Goal: Task Accomplishment & Management: Use online tool/utility

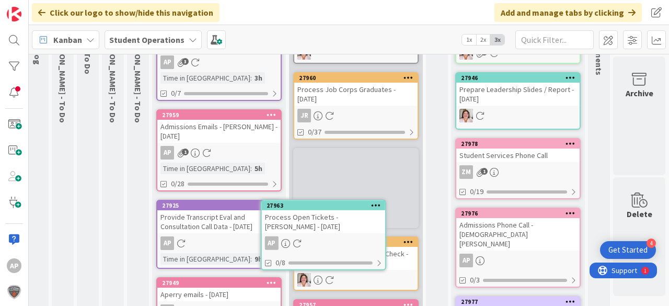
scroll to position [109, 37]
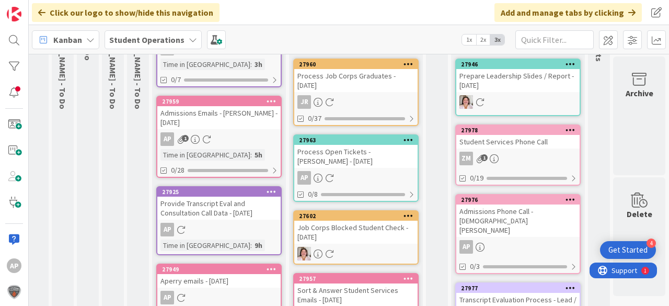
click at [330, 151] on div "Process Open Tickets - [PERSON_NAME] - [DATE]" at bounding box center [355, 156] width 123 height 23
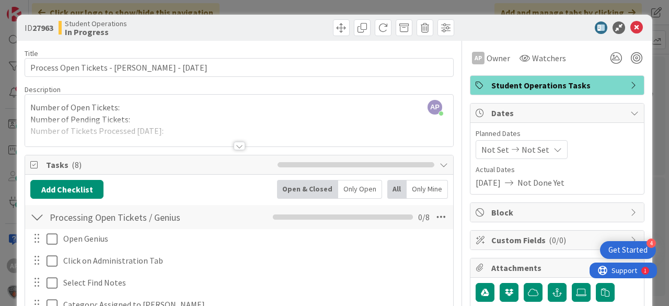
click at [174, 130] on div at bounding box center [239, 133] width 428 height 27
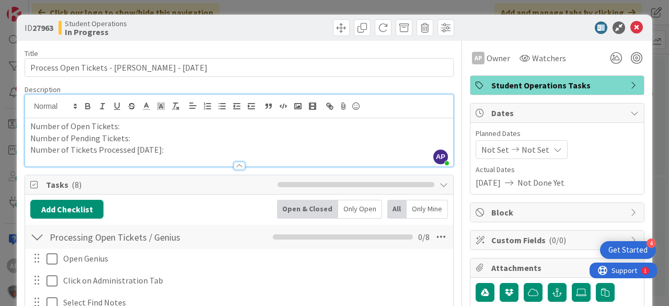
click at [170, 149] on p "Number of Tickets Processed [DATE]:" at bounding box center [239, 150] width 418 height 12
click at [149, 138] on p "Number of Pending Tickets:" at bounding box center [239, 138] width 418 height 12
click at [139, 127] on p "Number of Open Tickets:" at bounding box center [239, 126] width 418 height 12
click at [180, 154] on p "Number of Tickets Processed [DATE]:1" at bounding box center [239, 150] width 418 height 12
click at [146, 136] on p "Number of Pending Tickets:4" at bounding box center [239, 138] width 418 height 12
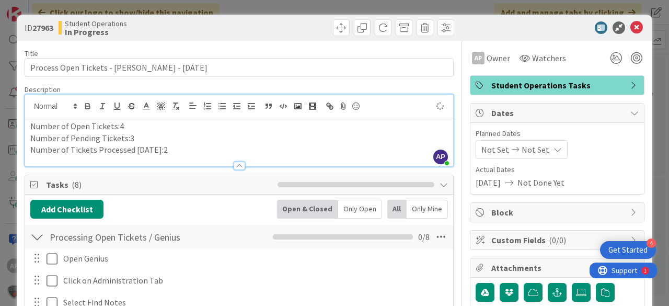
click at [301, 27] on div at bounding box center [348, 27] width 212 height 17
click at [134, 136] on p "Number of Pending Tickets:3" at bounding box center [239, 138] width 418 height 12
click at [121, 126] on p "Number of Open Tickets:4" at bounding box center [239, 126] width 418 height 12
click at [631, 30] on icon at bounding box center [636, 27] width 13 height 13
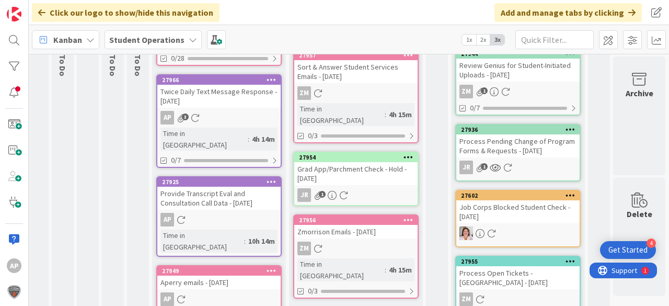
scroll to position [0, 37]
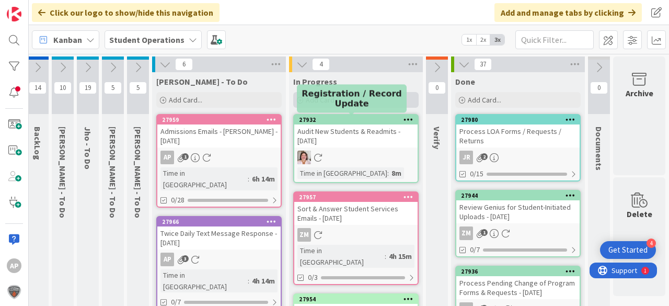
drag, startPoint x: 348, startPoint y: 118, endPoint x: 338, endPoint y: 96, distance: 24.3
click at [338, 96] on div "Add Card..." at bounding box center [355, 100] width 125 height 16
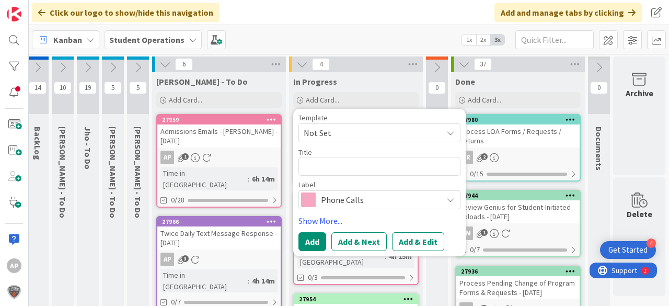
click at [343, 136] on span "Not Set" at bounding box center [369, 133] width 131 height 14
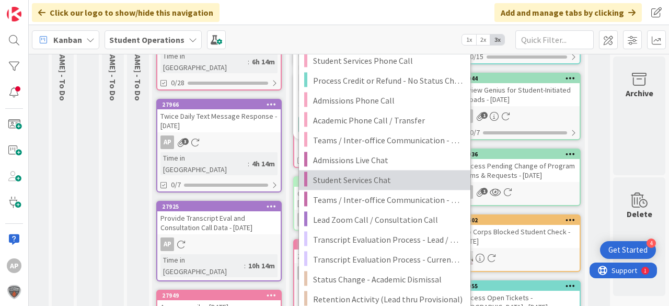
scroll to position [125, 37]
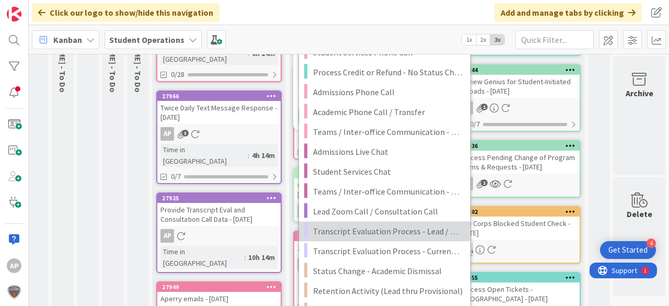
click at [407, 228] on span "Transcript Evaluation Process - Lead / New Student" at bounding box center [387, 231] width 149 height 14
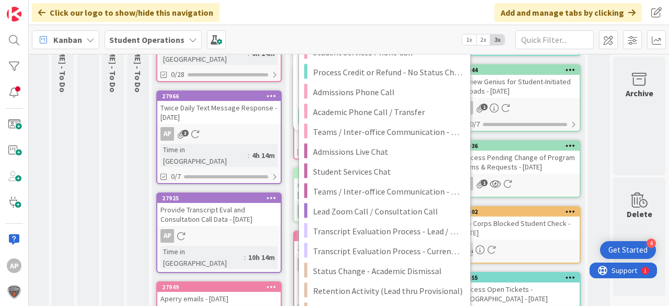
type textarea "x"
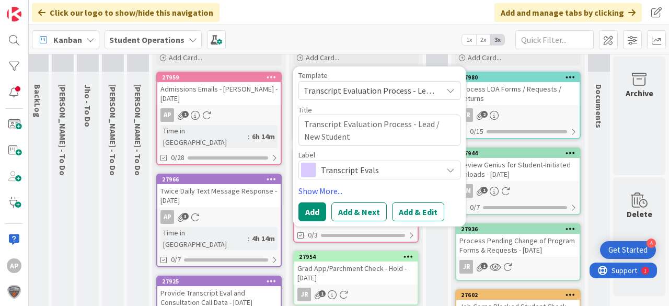
scroll to position [42, 37]
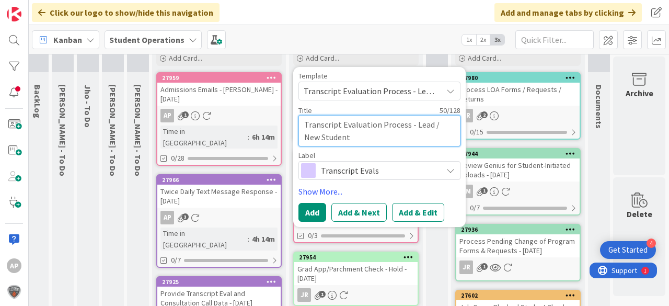
click at [376, 136] on textarea "Transcript Evaluation Process - Lead / New Student" at bounding box center [379, 130] width 162 height 31
type textarea "Transcript Evaluation Process - Lead / New Student"
type textarea "x"
type textarea "Transcript Evaluation Process - Lead / New Student -"
type textarea "x"
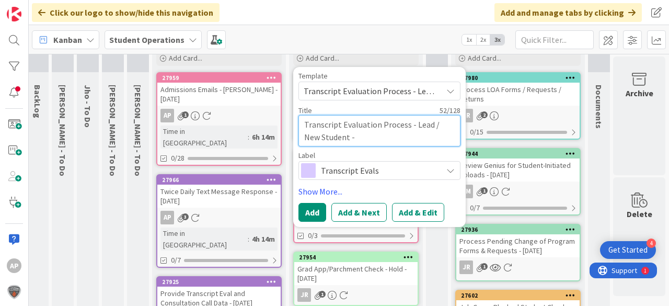
type textarea "Transcript Evaluation Process - Lead / New Student -"
type textarea "x"
type textarea "Transcript Evaluation Process - Lead / New Student - W"
type textarea "x"
type textarea "Transcript Evaluation Process - Lead / New Student - Wa"
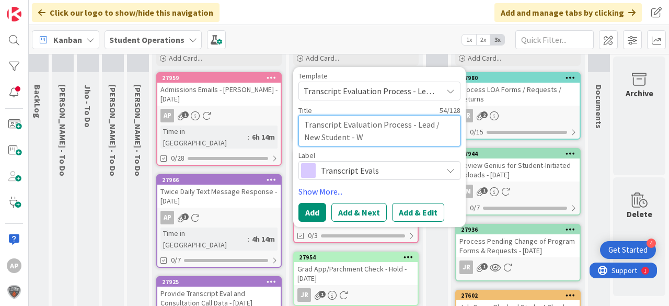
type textarea "x"
type textarea "Transcript Evaluation Process - Lead / New Student - [PERSON_NAME]"
type textarea "x"
type textarea "Transcript Evaluation Process - Lead / New Student - Wand"
type textarea "x"
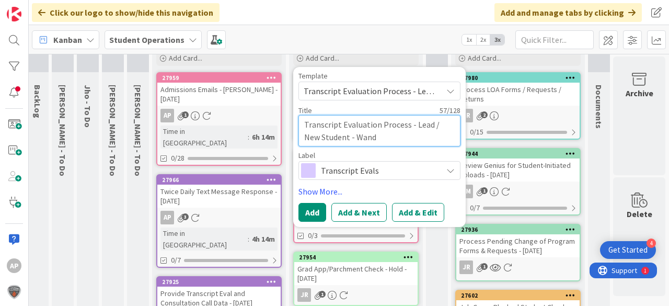
type textarea "Transcript Evaluation Process - Lead / New Student - [PERSON_NAME]"
type textarea "x"
type textarea "Transcript Evaluation Process - Lead / New Student - [PERSON_NAME]"
type textarea "x"
type textarea "Transcript Evaluation Process - Lead / New Student - [PERSON_NAME]"
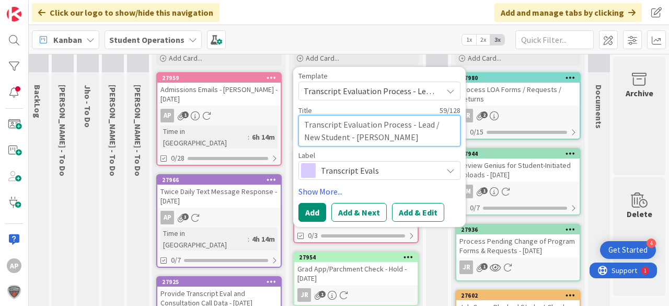
type textarea "x"
type textarea "Transcript Evaluation Process - Lead / New Student - [PERSON_NAME]"
type textarea "x"
type textarea "Transcript Evaluation Process - Lead / New Student - [PERSON_NAME]"
type textarea "x"
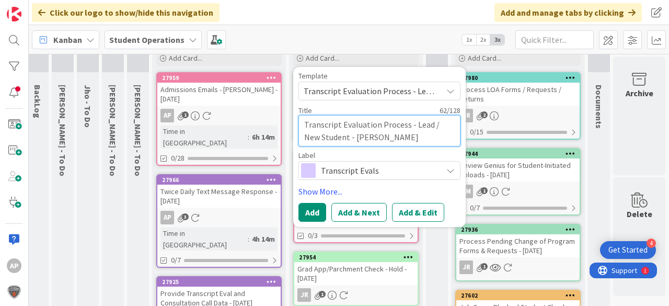
type textarea "Transcript Evaluation Process - Lead / New Student - [PERSON_NAME]"
type textarea "x"
type textarea "Transcript Evaluation Process - Lead / New Student - [PERSON_NAME]"
type textarea "x"
type textarea "Transcript Evaluation Process - Lead / New Student - [PERSON_NAME]"
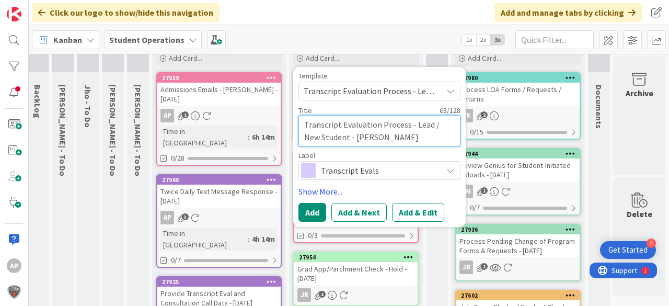
type textarea "x"
type textarea "Transcript Evaluation Process - Lead / New Student - [PERSON_NAME]"
type textarea "x"
type textarea "Transcript Evaluation Process - Lead / New Student - [PERSON_NAME]"
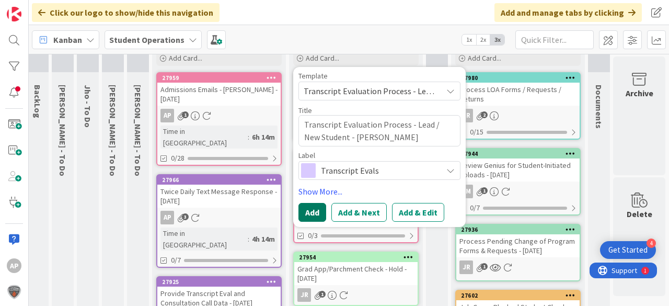
click at [306, 215] on button "Add" at bounding box center [312, 212] width 28 height 19
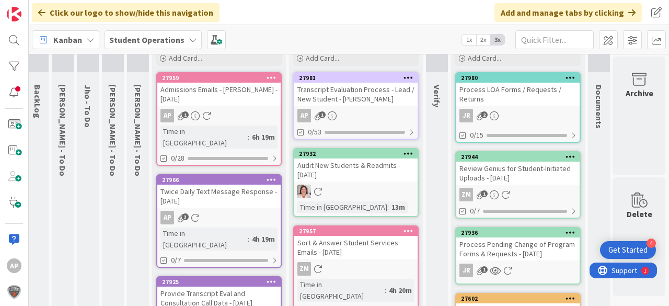
click at [350, 98] on div "Transcript Evaluation Process - Lead / New Student - [PERSON_NAME]" at bounding box center [355, 94] width 123 height 23
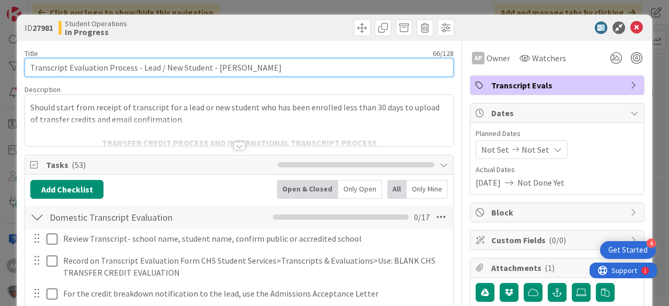
drag, startPoint x: 237, startPoint y: 70, endPoint x: 215, endPoint y: 70, distance: 22.0
click at [215, 70] on input "Transcript Evaluation Process - Lead / New Student - [PERSON_NAME]" at bounding box center [239, 67] width 429 height 19
type input "Transcript Evaluation Process - Lead / New Student - [PERSON_NAME]"
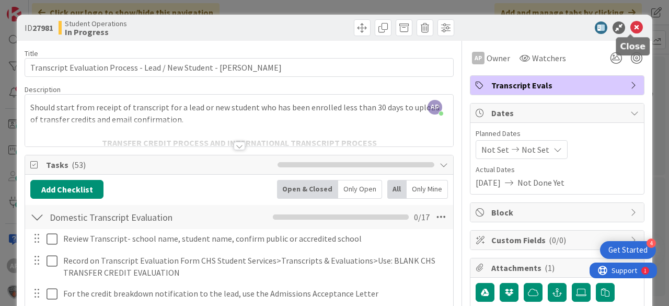
click at [630, 24] on icon at bounding box center [636, 27] width 13 height 13
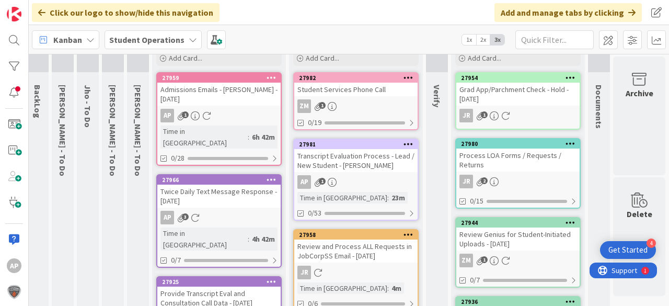
click at [372, 168] on div "Transcript Evaluation Process - Lead / New Student - [PERSON_NAME]" at bounding box center [355, 160] width 123 height 23
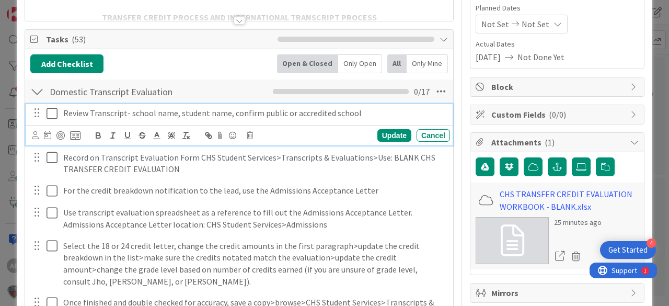
click at [53, 110] on icon at bounding box center [52, 113] width 11 height 13
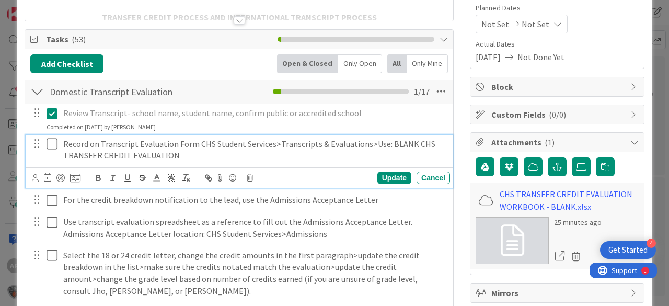
click at [49, 142] on icon at bounding box center [52, 143] width 11 height 13
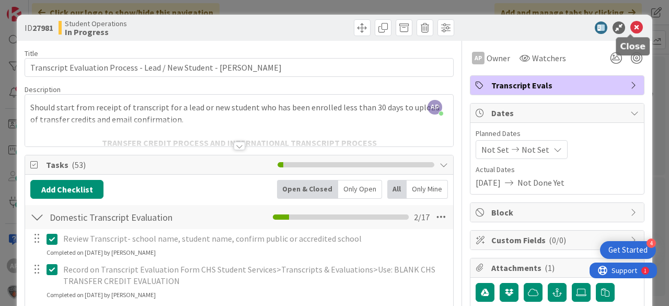
click at [633, 28] on icon at bounding box center [636, 27] width 13 height 13
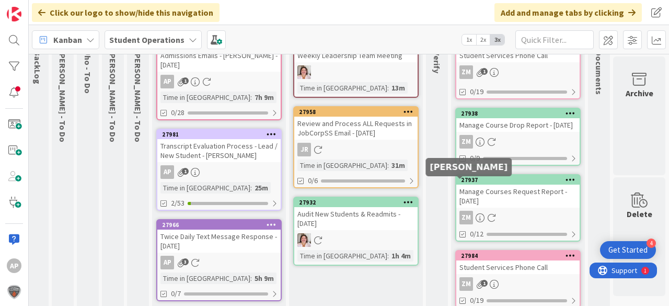
scroll to position [0, 37]
